Goal: Task Accomplishment & Management: Use online tool/utility

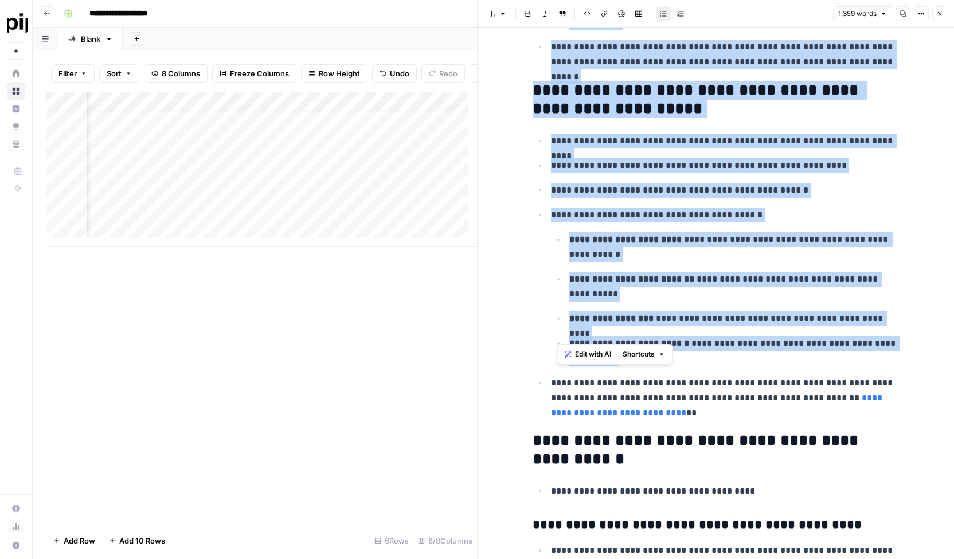
scroll to position [9, 404]
click at [361, 199] on div "Add Column" at bounding box center [261, 169] width 431 height 155
click at [171, 198] on div "Add Column" at bounding box center [261, 169] width 431 height 155
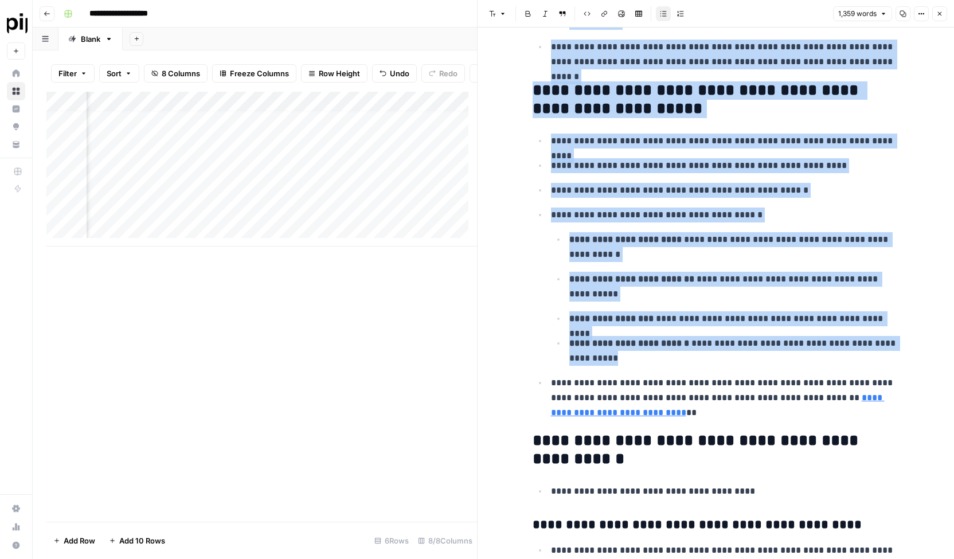
click at [298, 194] on div "Add Column" at bounding box center [261, 169] width 431 height 155
click at [421, 195] on div "Add Column" at bounding box center [261, 169] width 431 height 155
click at [405, 198] on div "Add Column" at bounding box center [261, 169] width 431 height 155
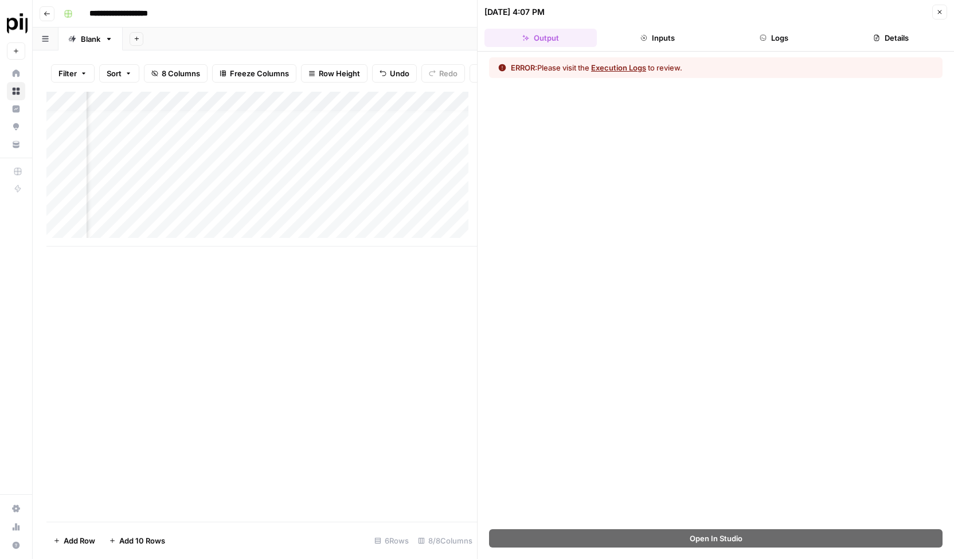
click at [773, 36] on button "Logs" at bounding box center [774, 38] width 112 height 18
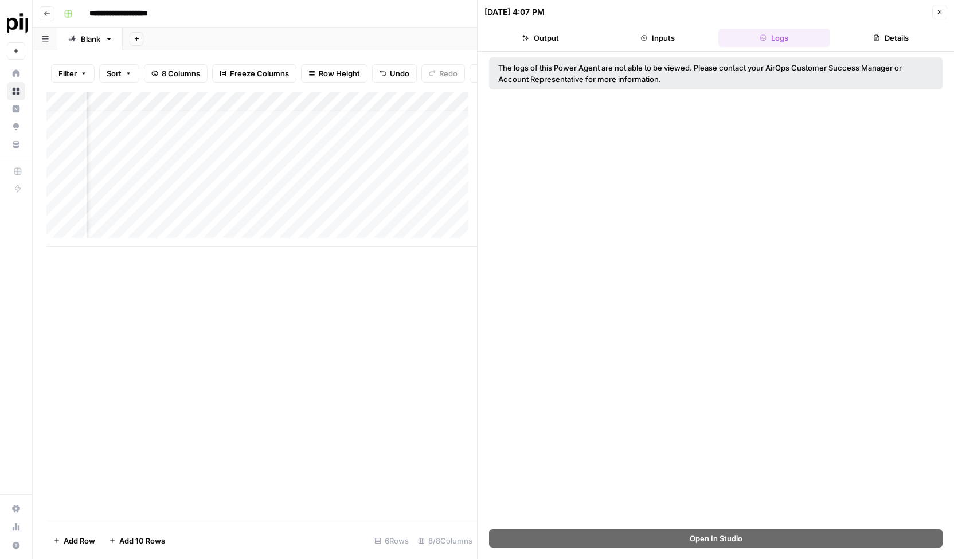
click at [357, 203] on div "Add Column" at bounding box center [261, 169] width 431 height 155
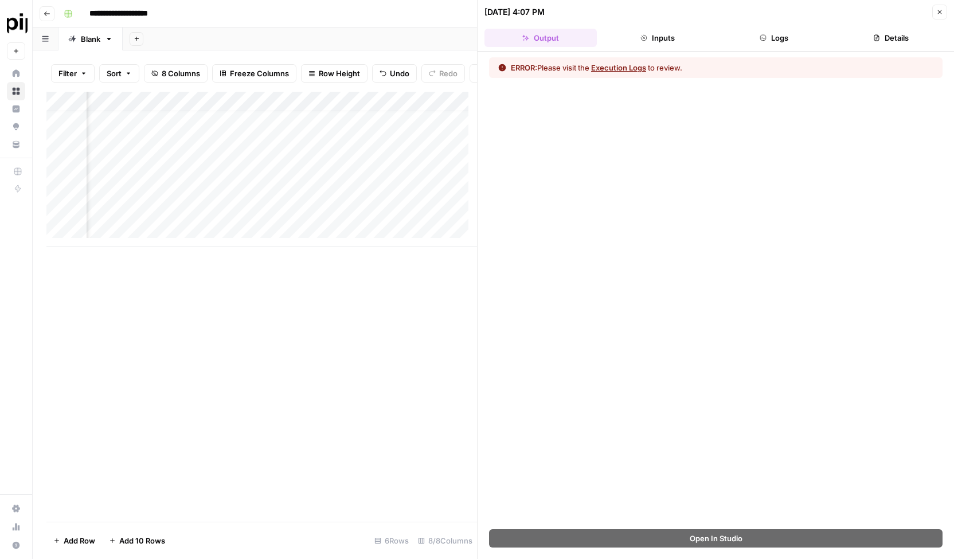
click at [420, 197] on div at bounding box center [346, 197] width 173 height 21
click at [359, 198] on div at bounding box center [346, 197] width 173 height 21
click at [297, 201] on div at bounding box center [346, 197] width 173 height 21
click at [321, 303] on div "Add Column" at bounding box center [261, 307] width 431 height 430
click at [321, 194] on div "Add Column" at bounding box center [261, 169] width 431 height 155
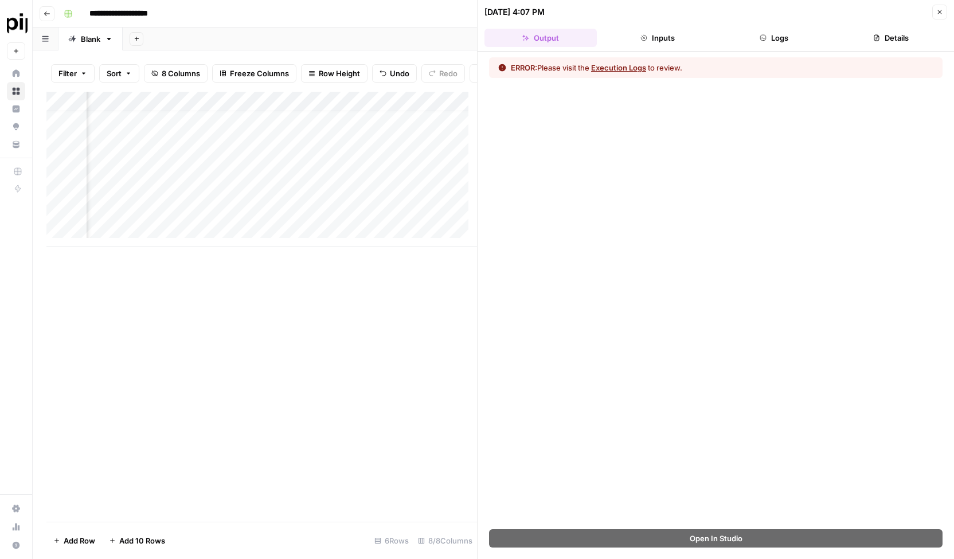
click at [421, 198] on div at bounding box center [346, 197] width 173 height 21
click at [358, 196] on div "Add Column" at bounding box center [261, 169] width 431 height 155
click at [294, 197] on div "Add Column" at bounding box center [261, 169] width 431 height 155
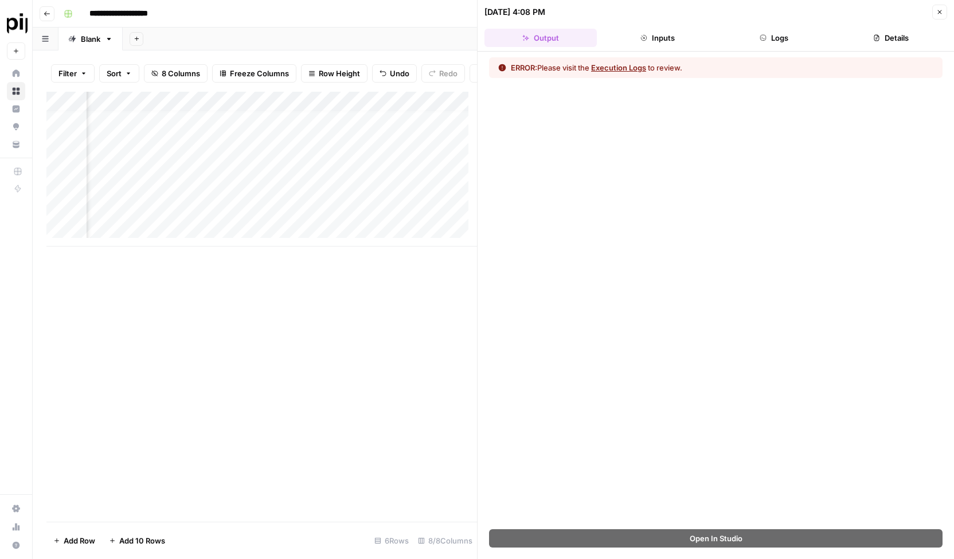
click at [294, 197] on div "Add Column" at bounding box center [261, 169] width 431 height 155
click at [123, 195] on div "Add Column" at bounding box center [261, 169] width 431 height 155
click at [114, 195] on div "Add Column" at bounding box center [261, 169] width 431 height 155
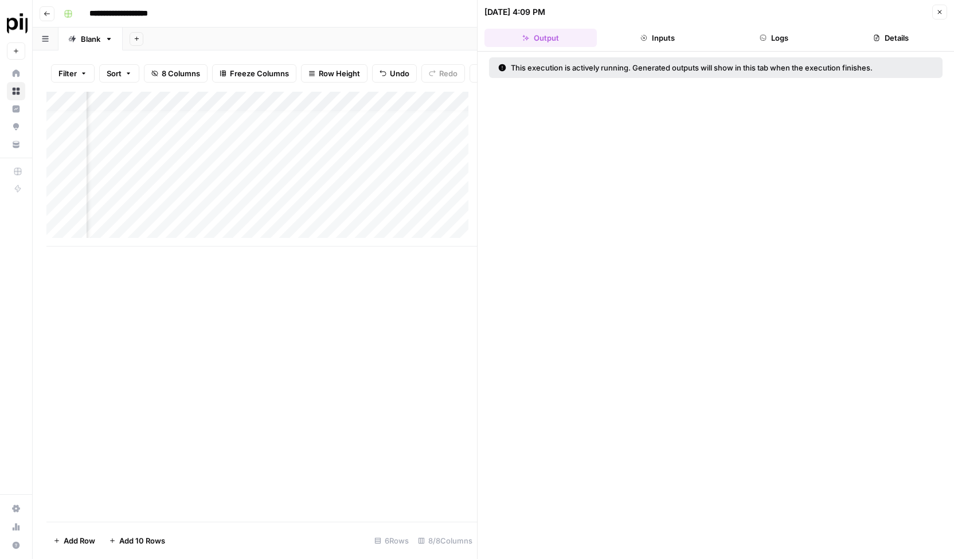
scroll to position [9, 73]
click at [306, 196] on div "Add Column" at bounding box center [261, 169] width 431 height 155
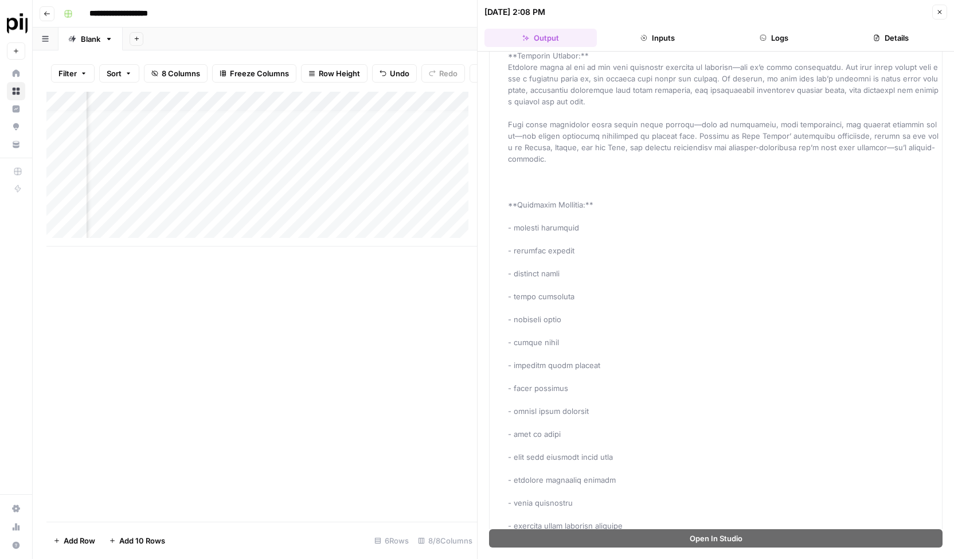
scroll to position [73, 0]
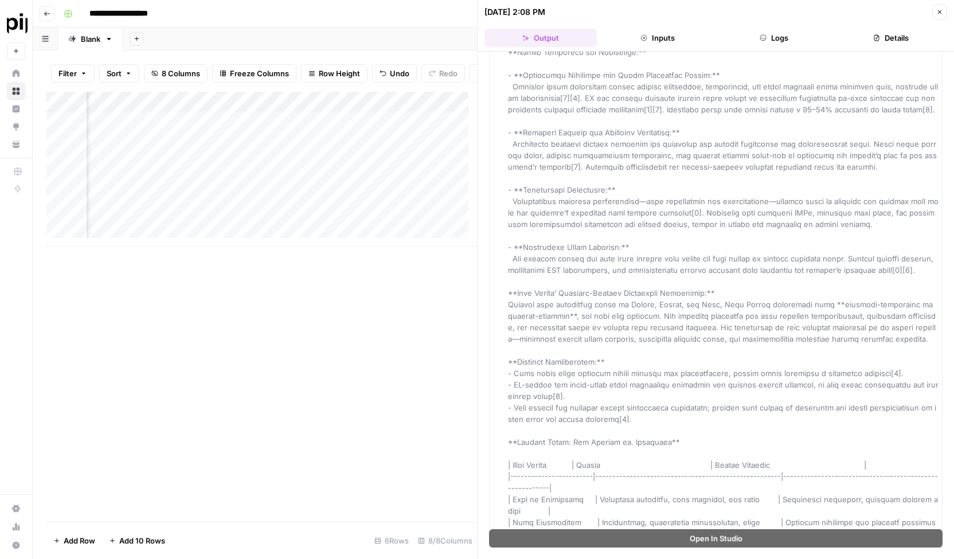
scroll to position [10314, 0]
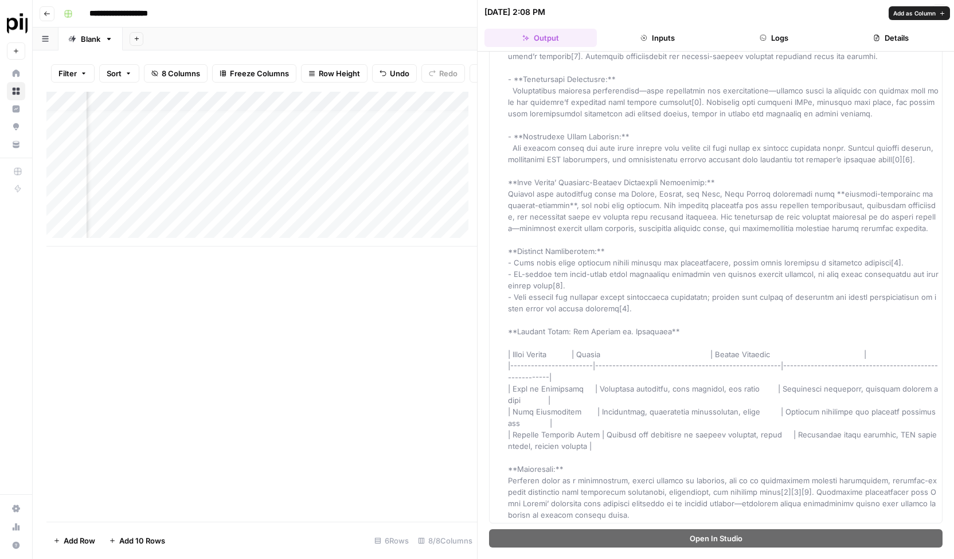
drag, startPoint x: 505, startPoint y: 114, endPoint x: 599, endPoint y: 522, distance: 419.4
copy div "**Lore:** ipsumdol-sitam-consec-adipisc-elitse-doeiusmod **Temporin Utlabor:** …"
